Goal: Task Accomplishment & Management: Manage account settings

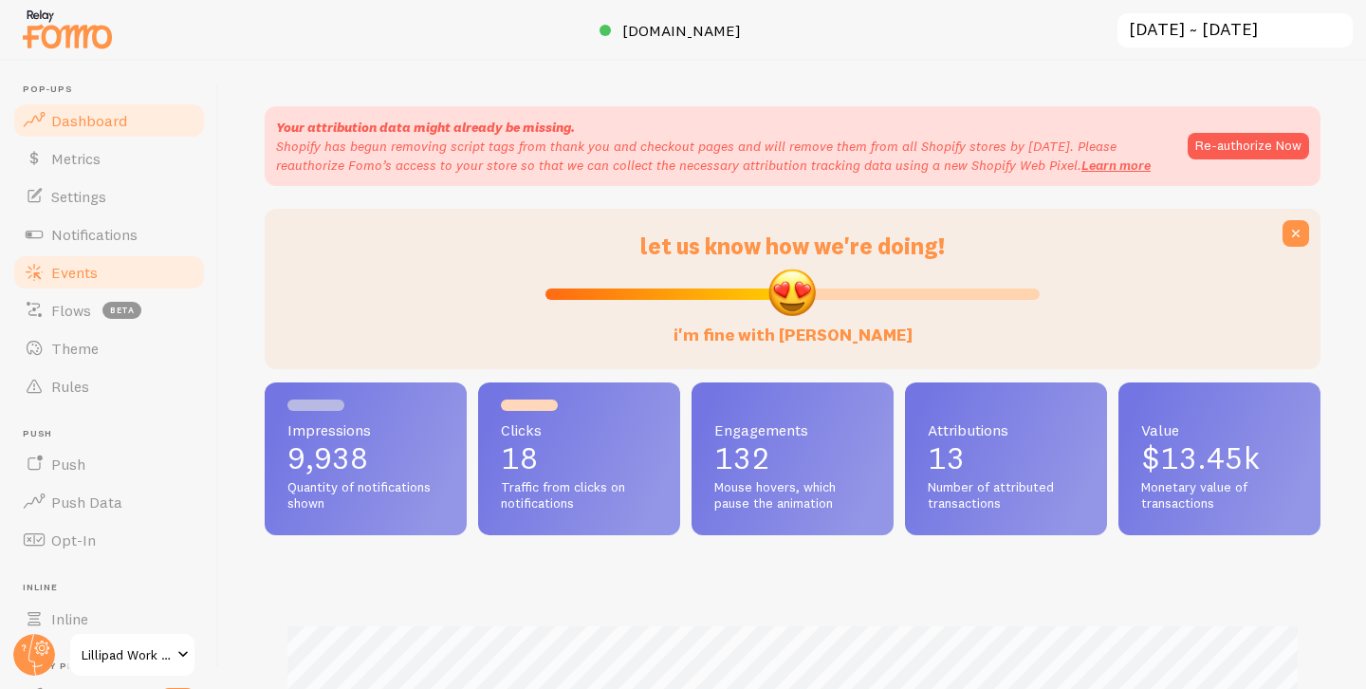
click at [105, 282] on link "Events" at bounding box center [108, 272] width 195 height 38
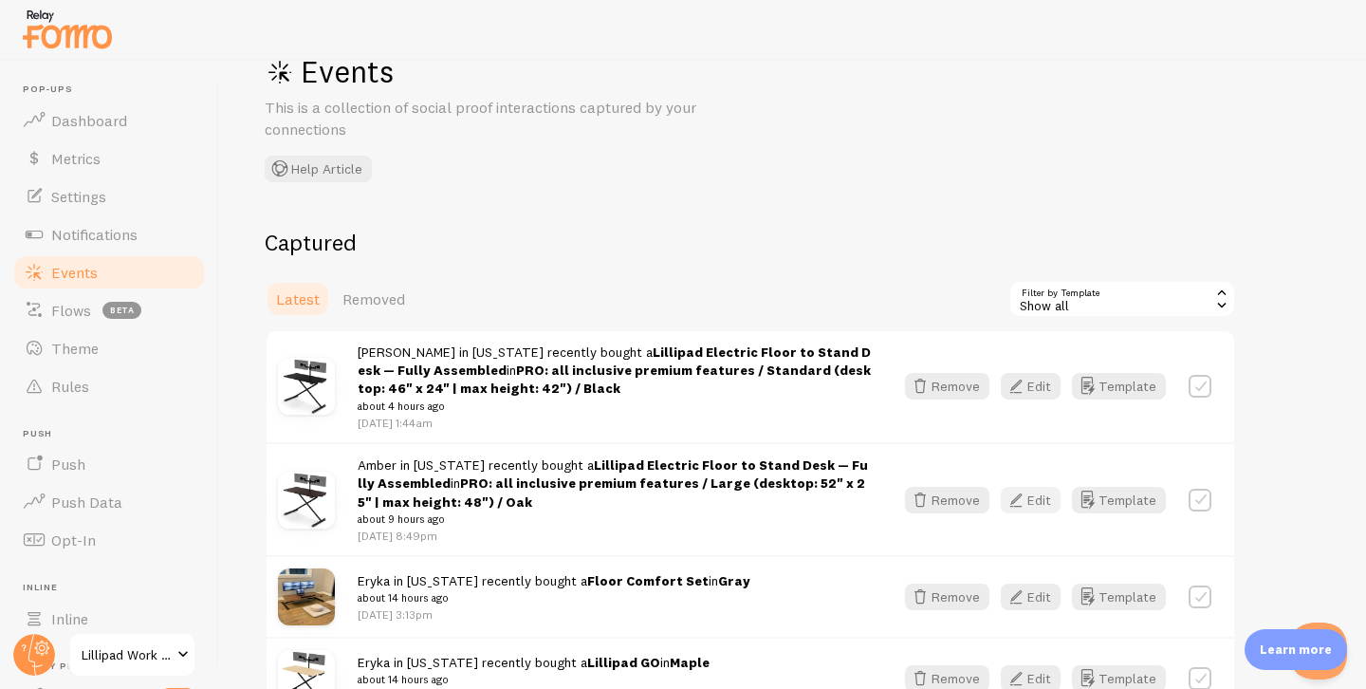
click at [1033, 496] on button "Edit" at bounding box center [1031, 500] width 60 height 27
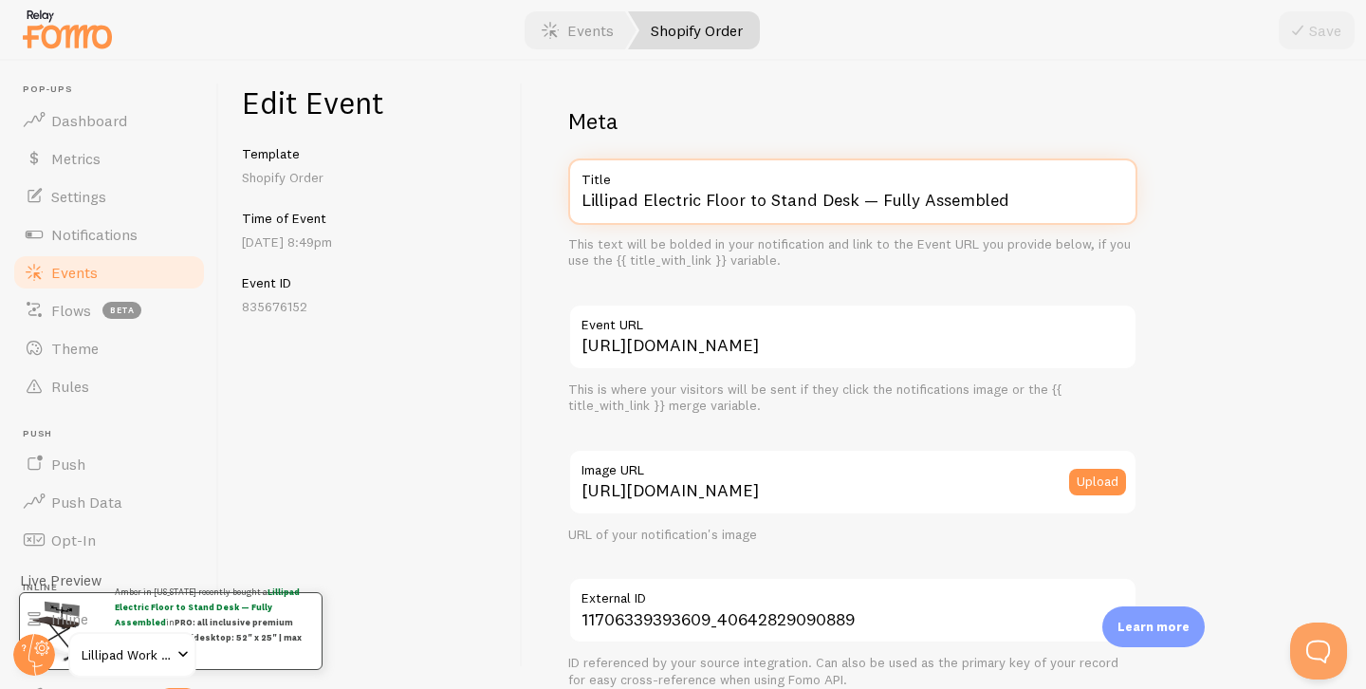
drag, startPoint x: 646, startPoint y: 193, endPoint x: 884, endPoint y: 308, distance: 264.7
click at [884, 308] on div "Meta Lillipad Electric Floor to Stand Desk — Fully Assembled Title This text wi…" at bounding box center [852, 696] width 569 height 1180
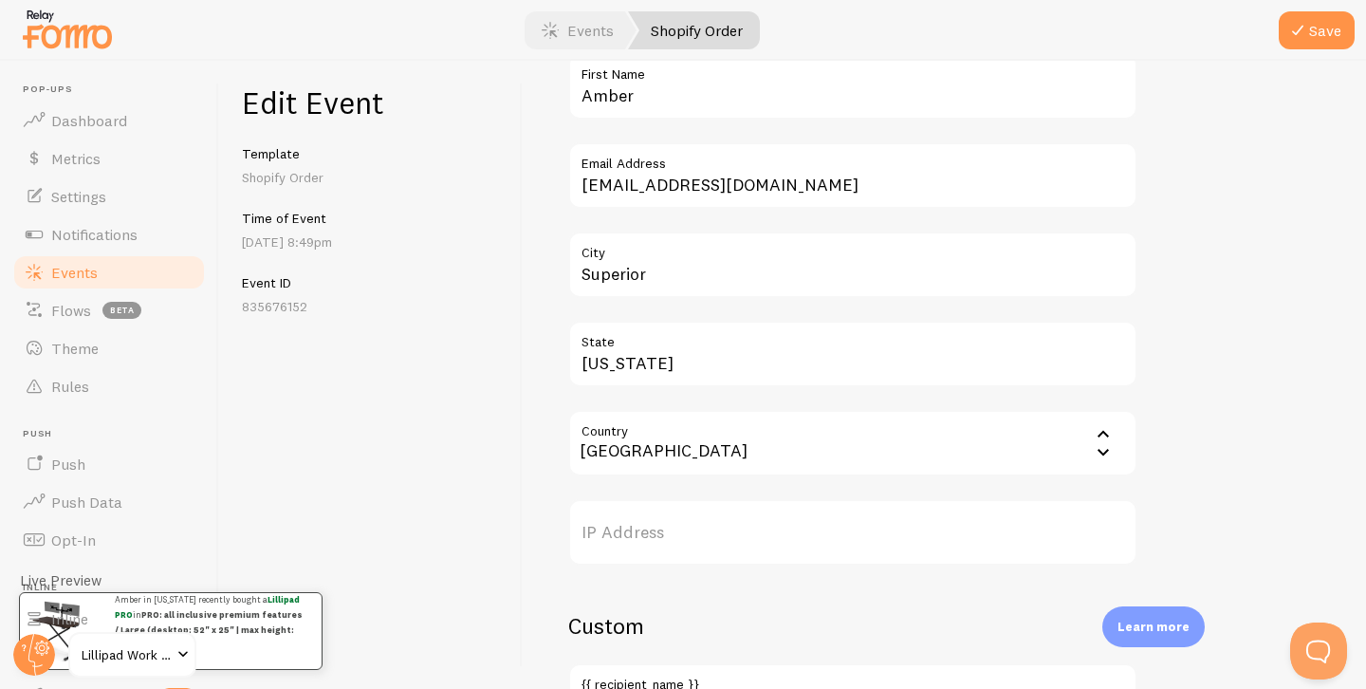
scroll to position [1154, 0]
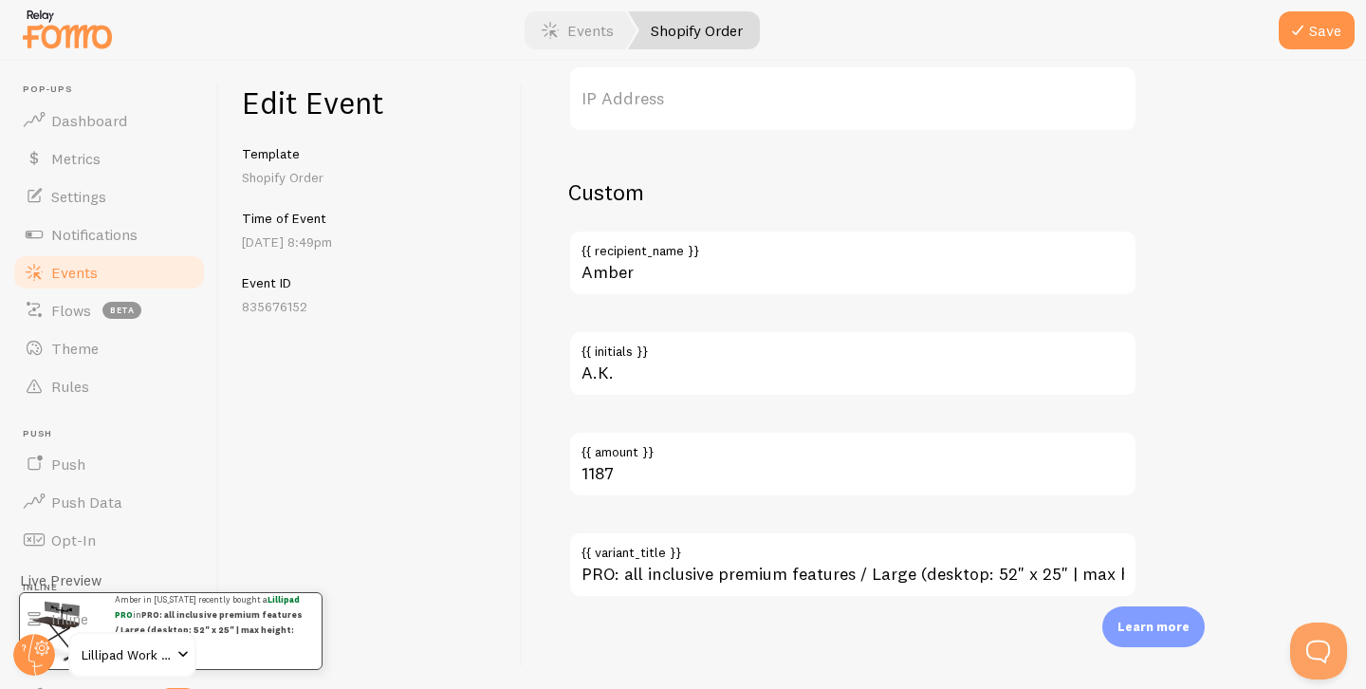
type input "Lillipad PRO"
click at [721, 561] on label "{{ variant_title }}" at bounding box center [852, 547] width 569 height 32
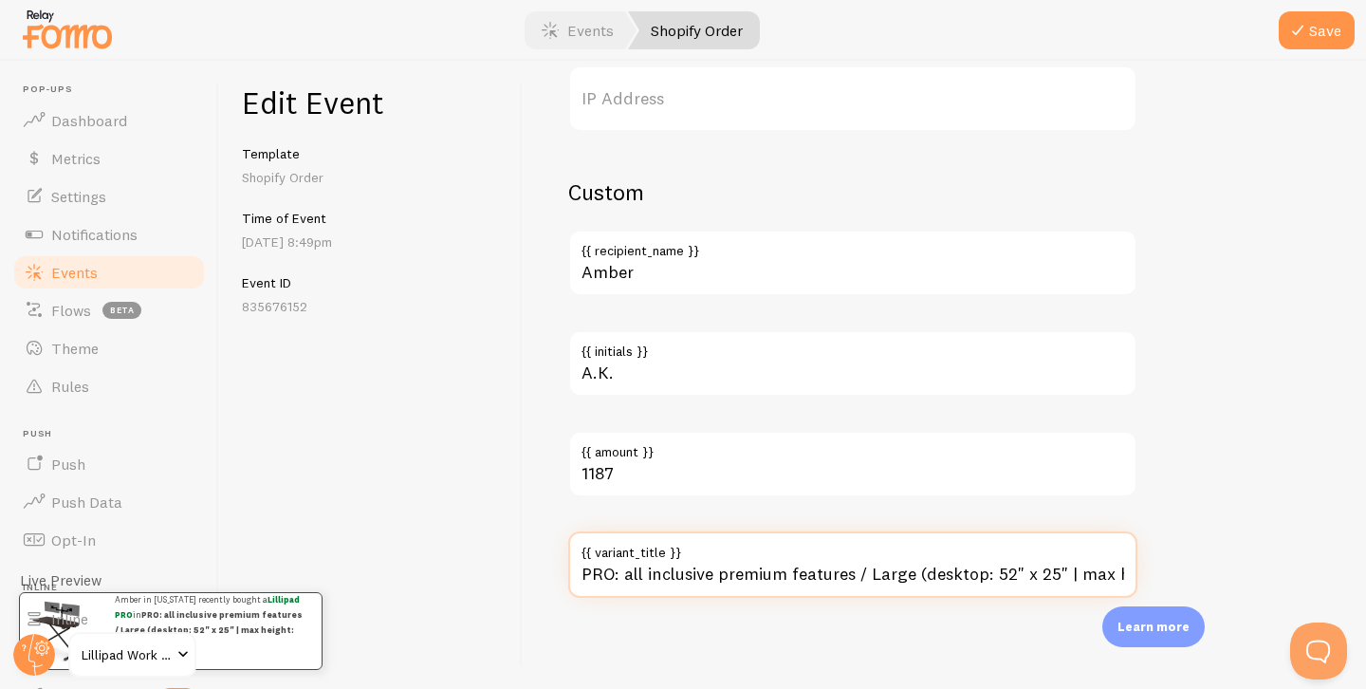
click at [721, 561] on input "PRO: all inclusive premium features / Large (desktop: 52" x 25" | max height: 4…" at bounding box center [852, 564] width 569 height 66
click at [719, 582] on input "PRO: all inclusive premium features / Large (desktop: 52" x 25" | max height: 4…" at bounding box center [852, 564] width 569 height 66
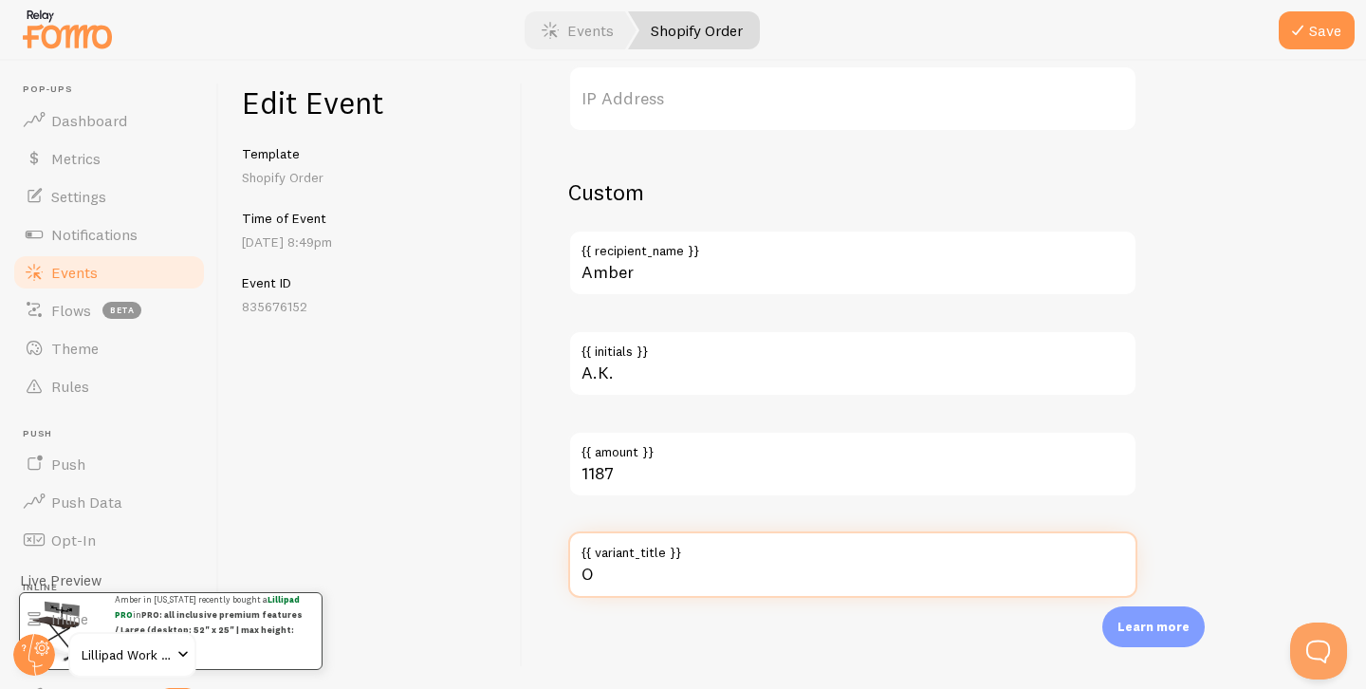
scroll to position [0, 0]
type input "Oak"
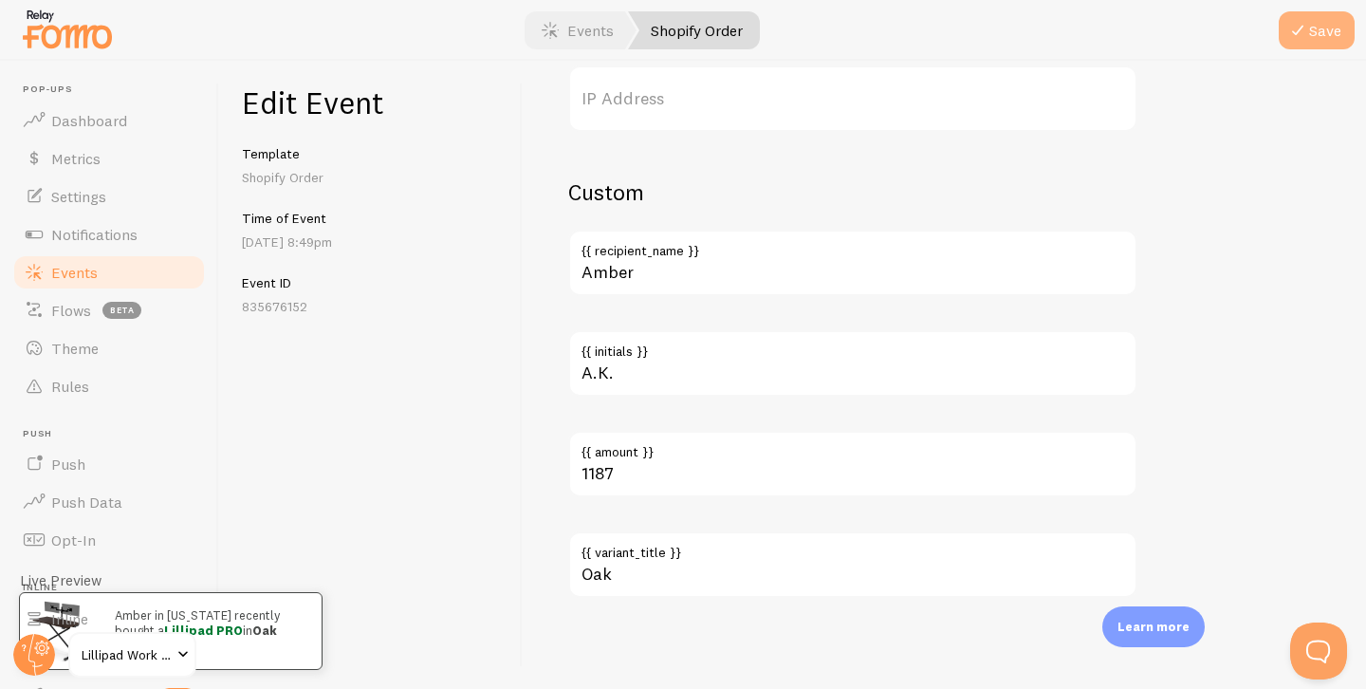
click at [1299, 40] on icon "submit" at bounding box center [1297, 30] width 23 height 23
click at [105, 275] on link "Events" at bounding box center [108, 272] width 195 height 38
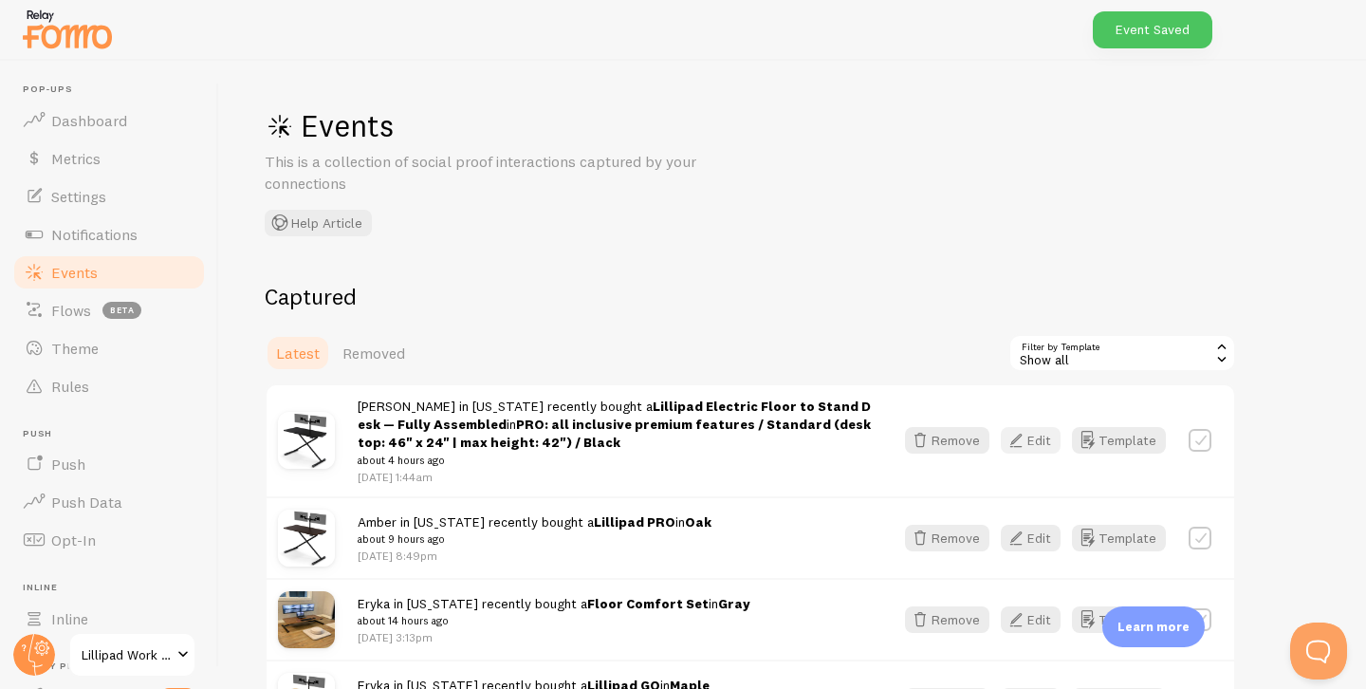
click at [1029, 442] on button "Edit" at bounding box center [1031, 440] width 60 height 27
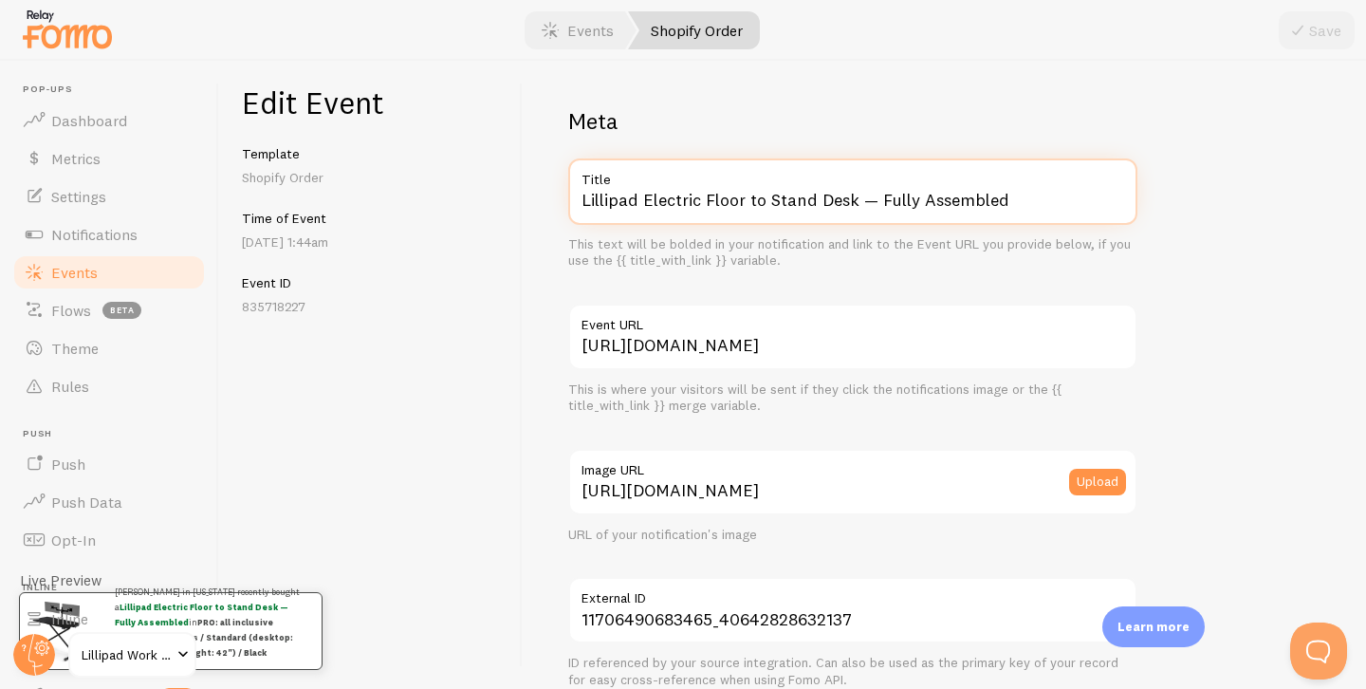
drag, startPoint x: 645, startPoint y: 197, endPoint x: 826, endPoint y: 288, distance: 202.8
click at [815, 286] on div "Meta Lillipad Electric Floor to Stand Desk — Fully Assembled Title This text wi…" at bounding box center [852, 696] width 569 height 1180
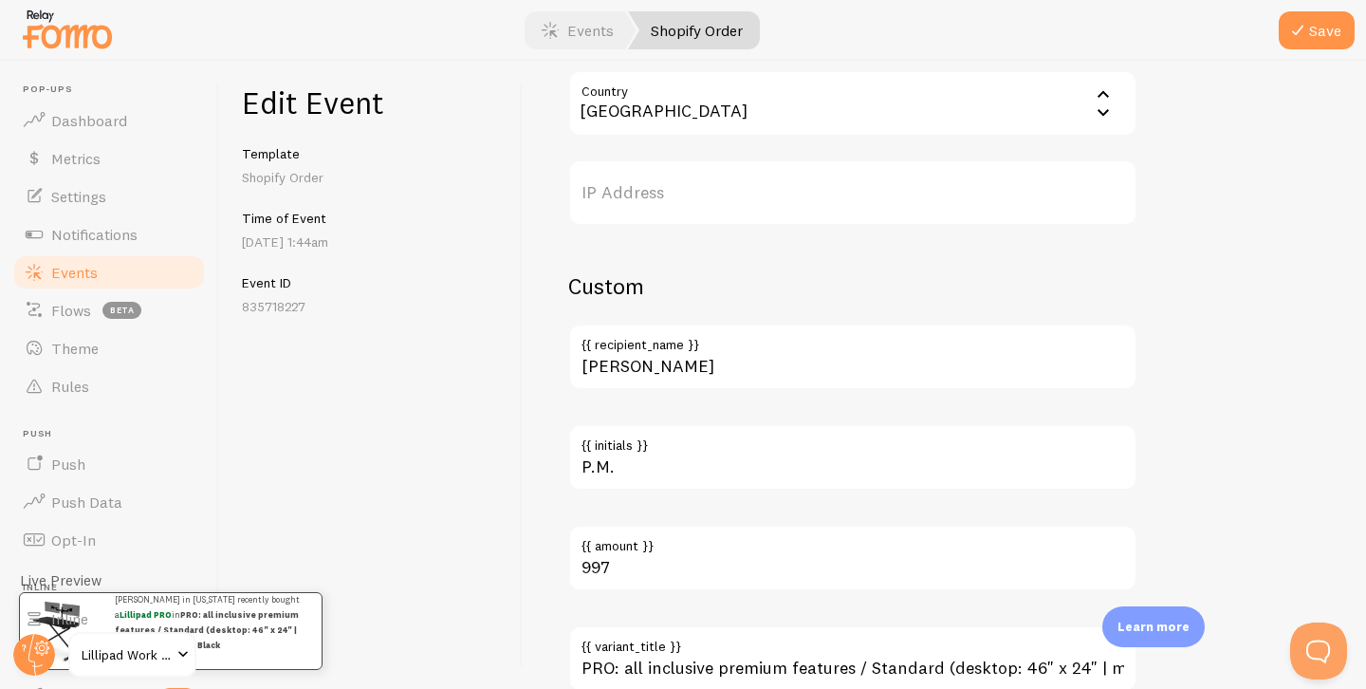
scroll to position [1154, 0]
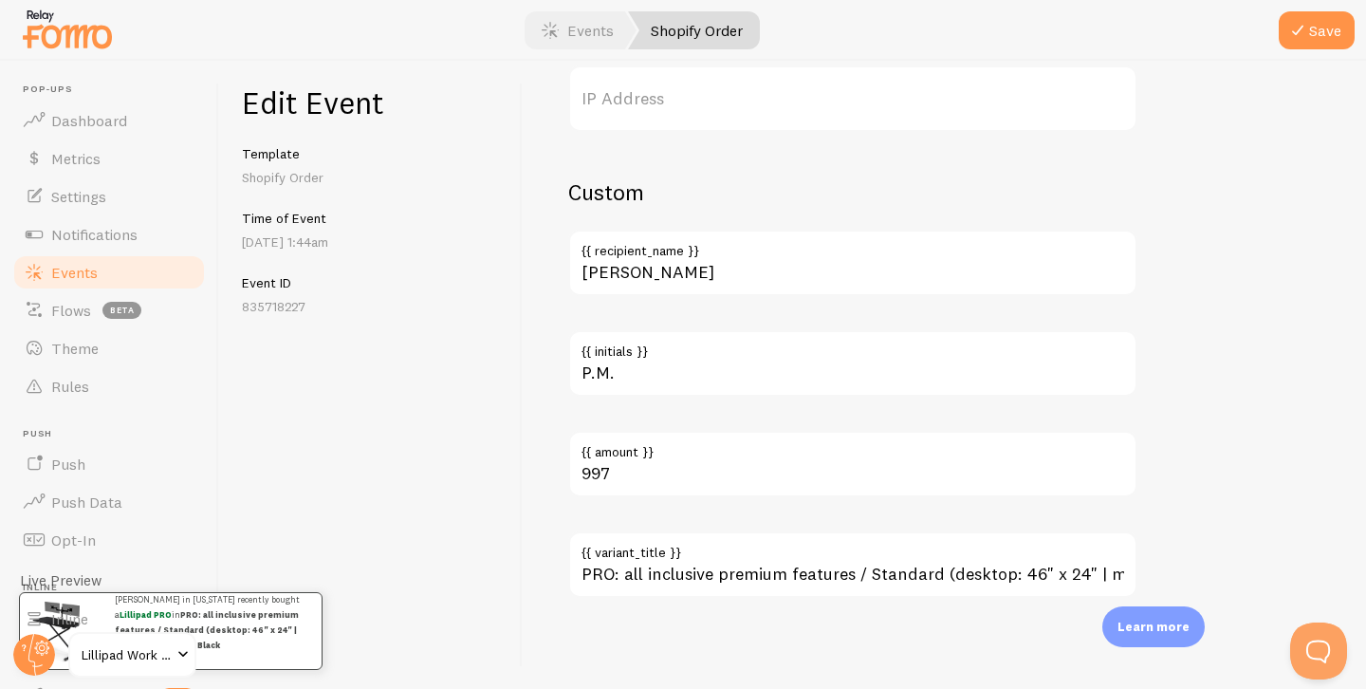
type input "Lillipad PRO"
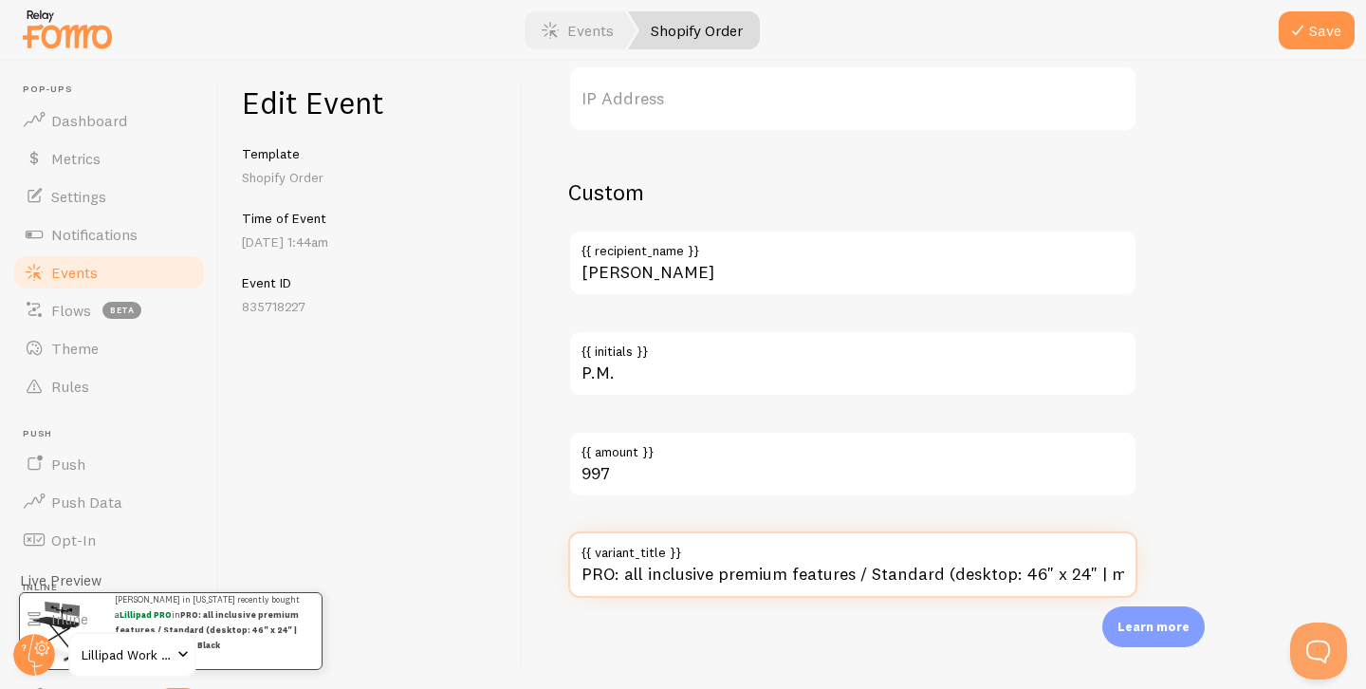
click at [759, 581] on input "PRO: all inclusive premium features / Standard (desktop: 46" x 24" | max height…" at bounding box center [852, 564] width 569 height 66
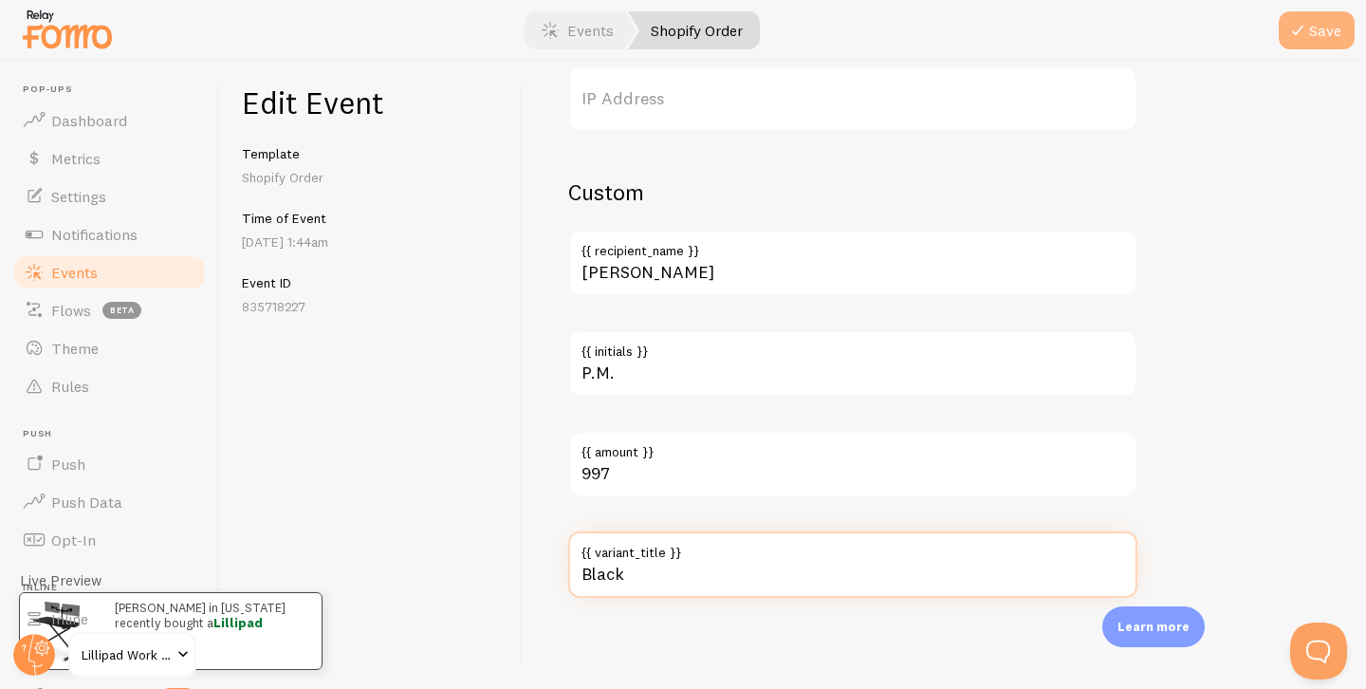
type input "Black"
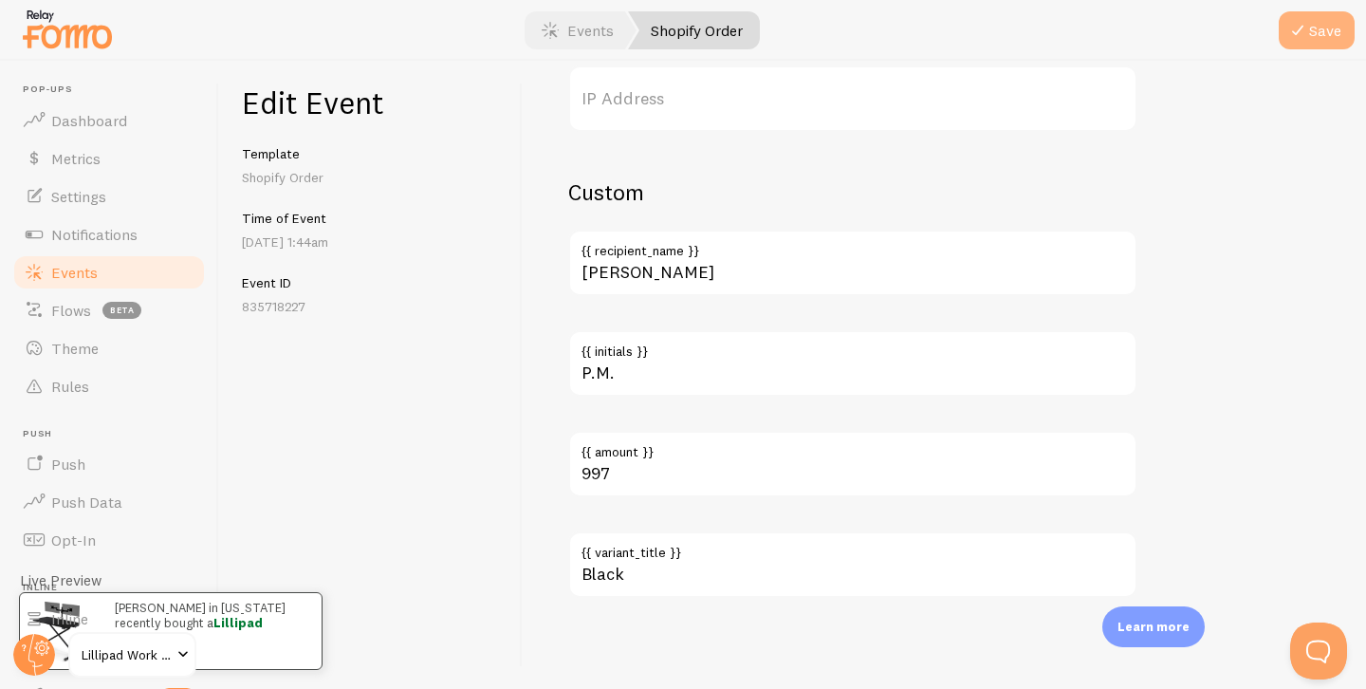
click at [1317, 40] on button "Save" at bounding box center [1317, 30] width 76 height 38
